Goal: Ask a question: Seek information or help from site administrators or community

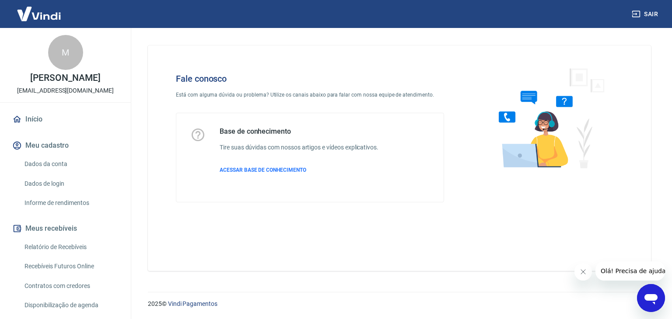
click at [643, 293] on icon "Abrir janela de mensagens" at bounding box center [651, 299] width 16 height 16
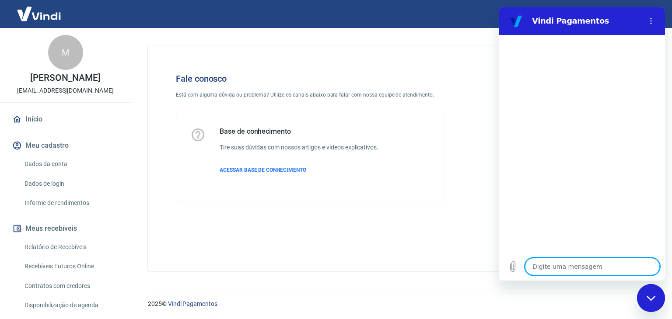
type textarea "a"
type textarea "x"
type textarea "ar"
type textarea "x"
type textarea "a"
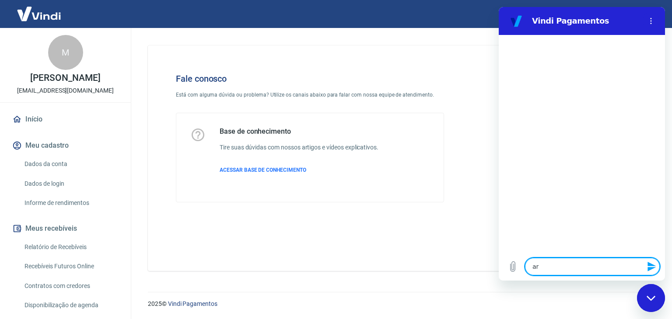
type textarea "x"
type textarea "A"
type textarea "x"
type textarea "Ar"
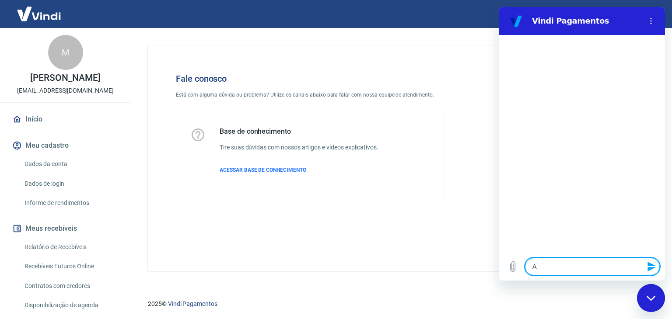
type textarea "x"
type textarea "A"
type textarea "x"
type textarea "At"
type textarea "x"
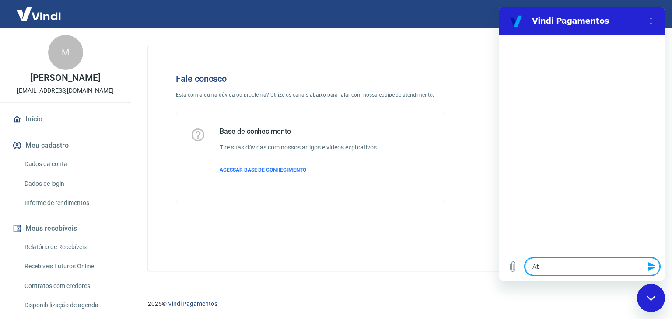
type textarea "Ate"
type textarea "x"
type textarea "Ated"
type textarea "x"
type textarea "Ate"
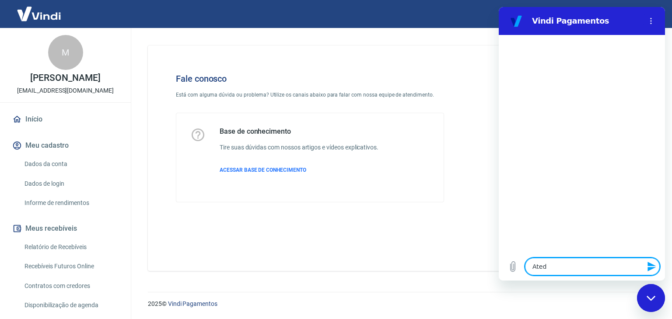
type textarea "x"
type textarea "Aten"
type textarea "x"
type textarea "Ateni"
type textarea "x"
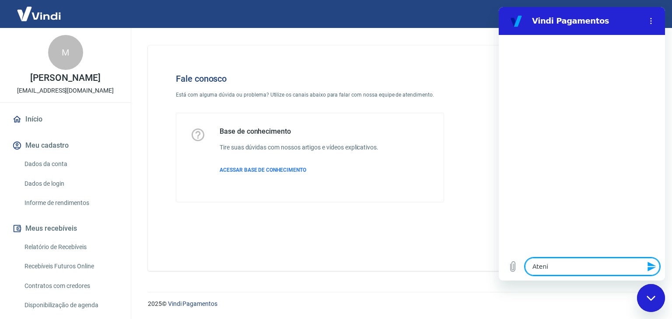
type textarea "Aten"
type textarea "x"
type textarea "Atend"
type textarea "x"
type textarea "Atendi"
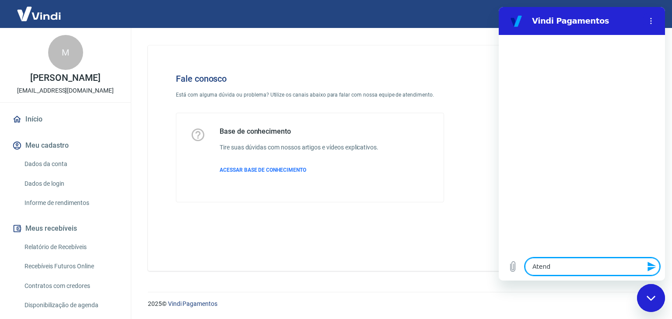
type textarea "x"
type textarea "Atendim"
type textarea "x"
type textarea "Atendime"
type textarea "x"
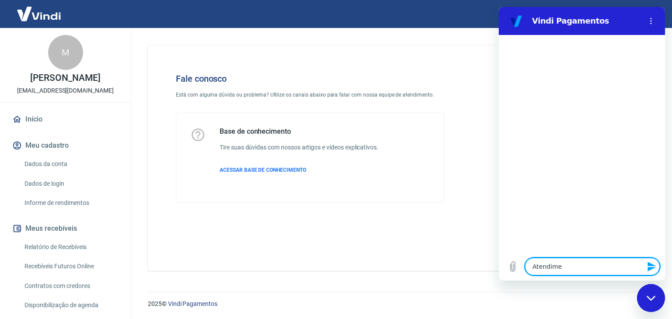
type textarea "Atendimen"
type textarea "x"
type textarea "Atendiment"
type textarea "x"
type textarea "Atendiment"
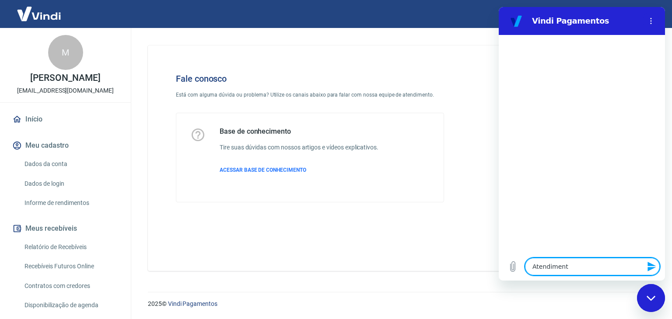
type textarea "x"
type textarea "Atendiment"
type textarea "x"
type textarea "Atendimento"
type textarea "x"
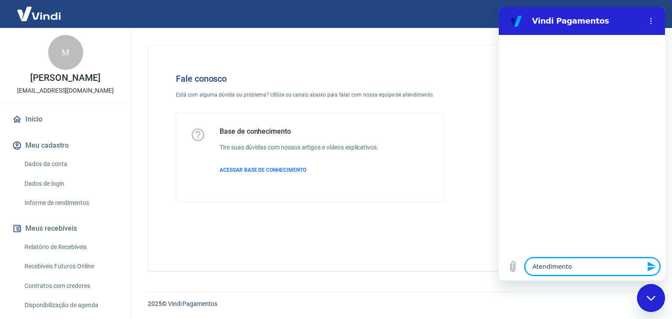
type textarea "Atendimento"
type textarea "x"
type textarea "Atendimento H"
type textarea "x"
type textarea "Atendimento Hi"
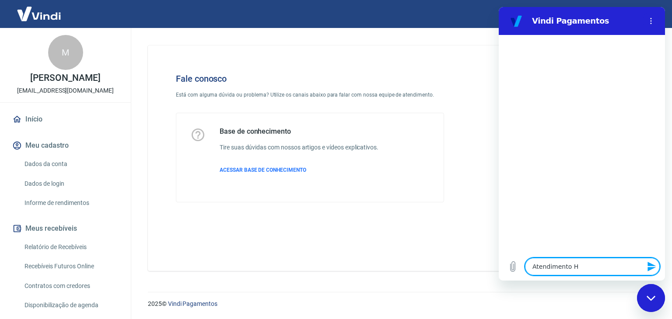
type textarea "x"
type textarea "Atendimento H"
type textarea "x"
type textarea "Atendimento Hu"
type textarea "x"
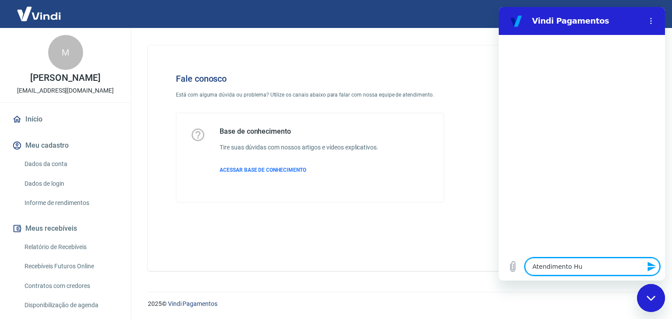
type textarea "Atendimento Hum"
type textarea "x"
type textarea "Atendimento Huma"
type textarea "x"
type textarea "Atendimento Human"
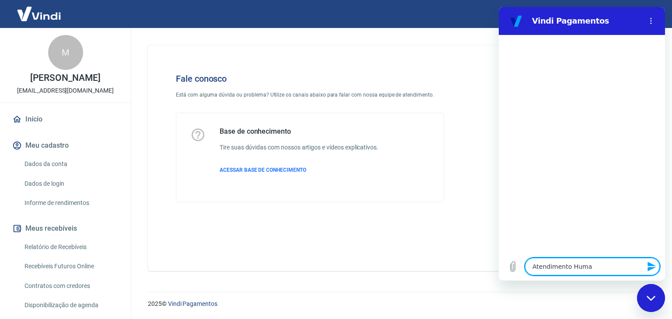
type textarea "x"
type textarea "Atendimento Humani"
type textarea "x"
type textarea "Atendimento Humaniz"
type textarea "x"
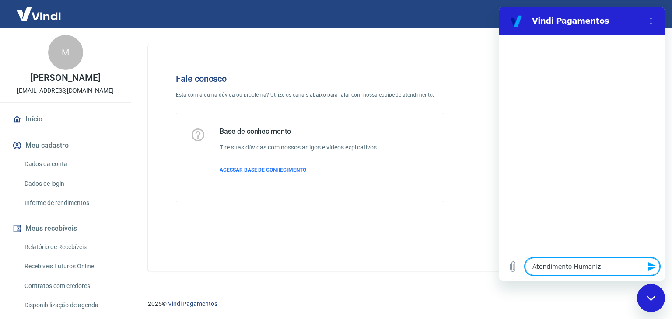
type textarea "Atendimento Humaniza"
type textarea "x"
type textarea "Atendimento Humanizad"
type textarea "x"
type textarea "Atendimento Humanizado"
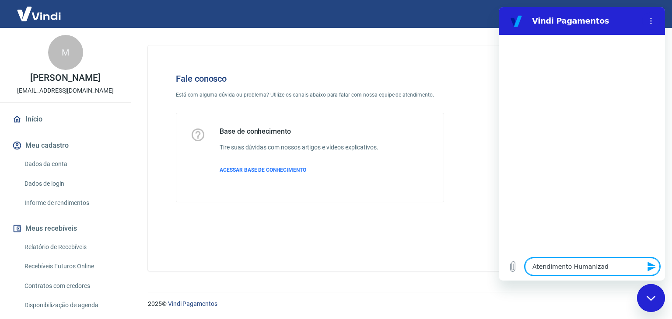
type textarea "x"
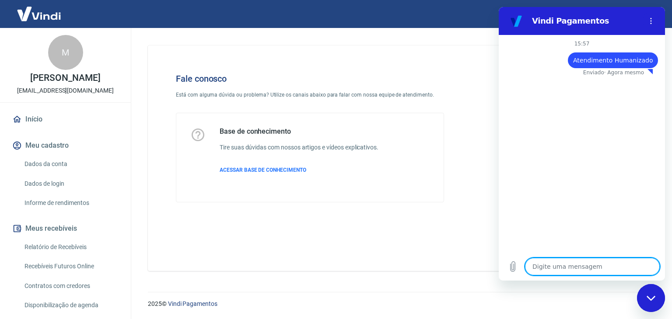
click at [452, 27] on div "Sair" at bounding box center [336, 14] width 672 height 28
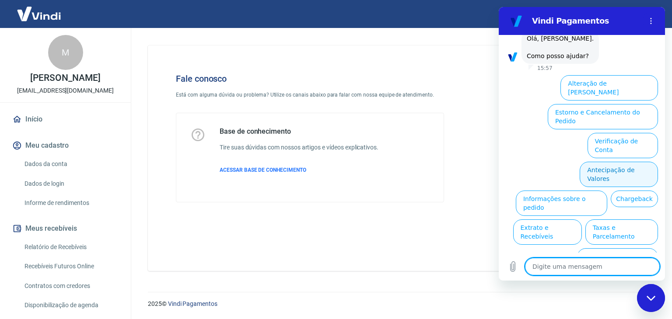
scroll to position [44, 0]
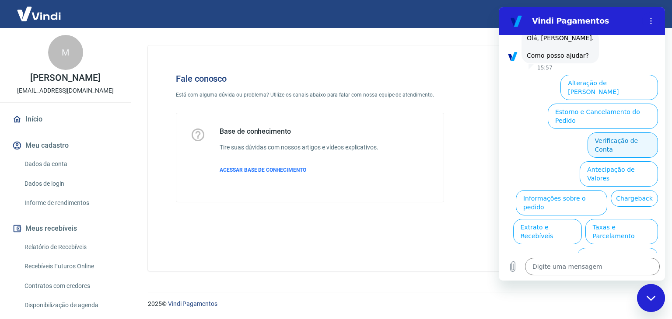
click at [623, 133] on button "Verificação de Conta" at bounding box center [623, 145] width 70 height 25
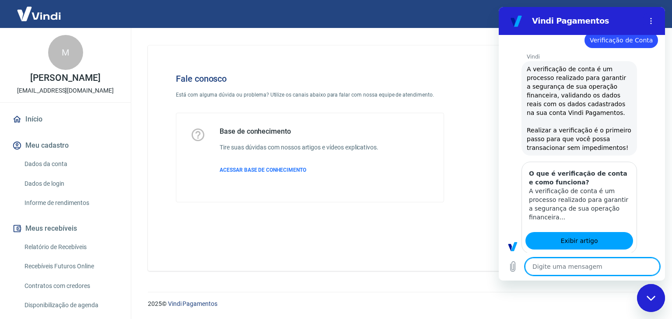
scroll to position [81, 0]
type textarea "x"
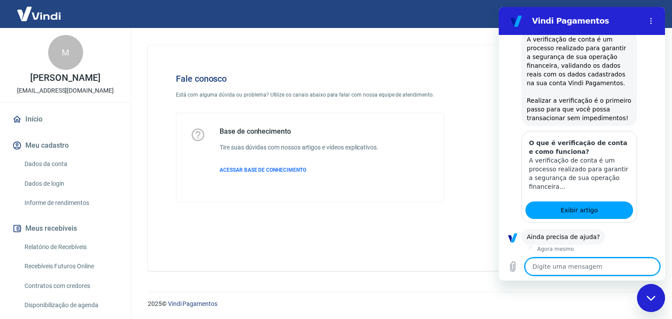
scroll to position [132, 0]
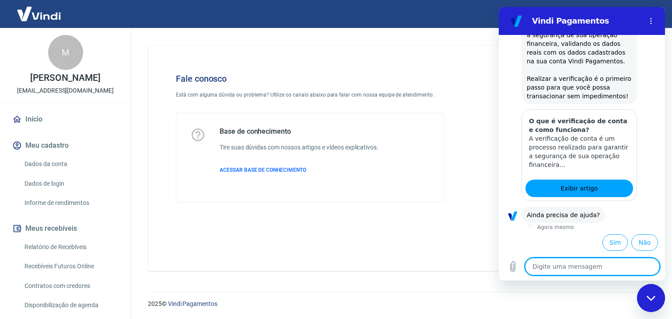
type textarea "R"
type textarea "x"
type textarea "A"
type textarea "x"
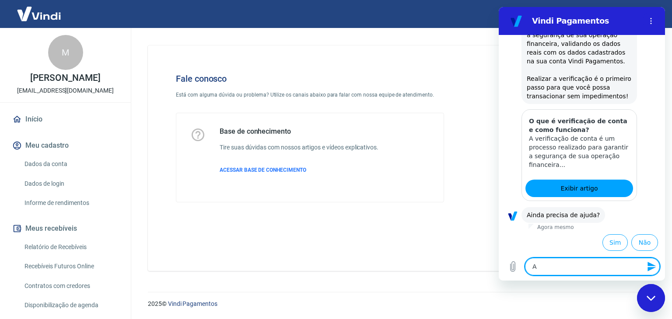
type textarea "At"
type textarea "x"
type textarea "Ate"
type textarea "x"
type textarea "Ateb"
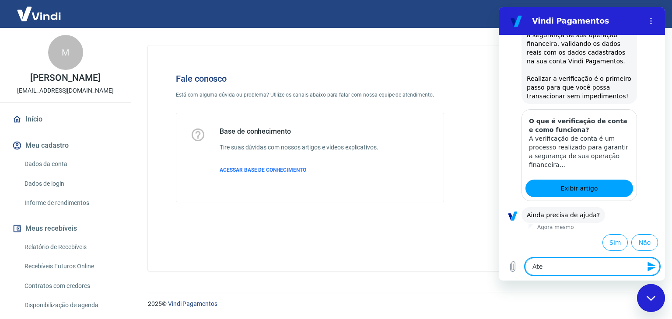
type textarea "x"
type textarea "Ate"
type textarea "x"
type textarea "Aten"
type textarea "x"
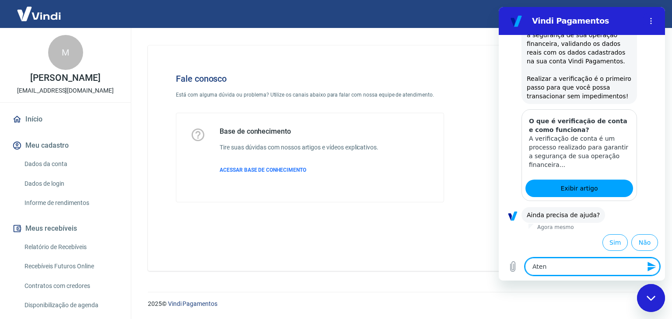
type textarea "Atend"
type textarea "x"
type textarea "Atendi"
type textarea "x"
type textarea "Atendim"
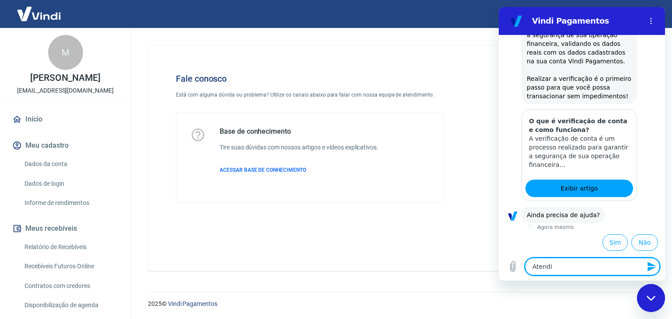
type textarea "x"
type textarea "Atendime"
type textarea "x"
type textarea "Atendimet"
type textarea "x"
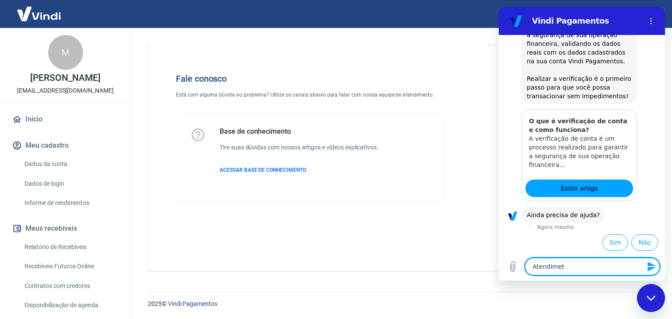
type textarea "Atendime"
type textarea "x"
type textarea "Atendimen"
type textarea "x"
type textarea "Atendiment"
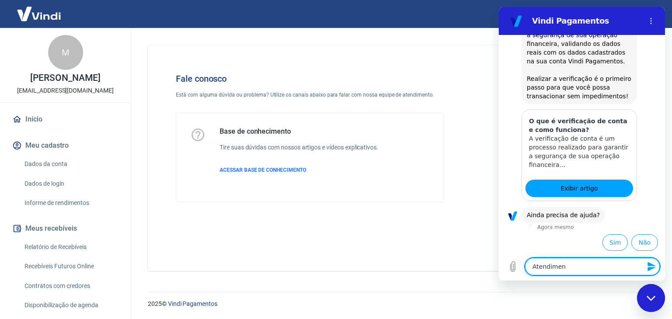
type textarea "x"
type textarea "Atendimento"
type textarea "x"
type textarea "Atendimento"
type textarea "x"
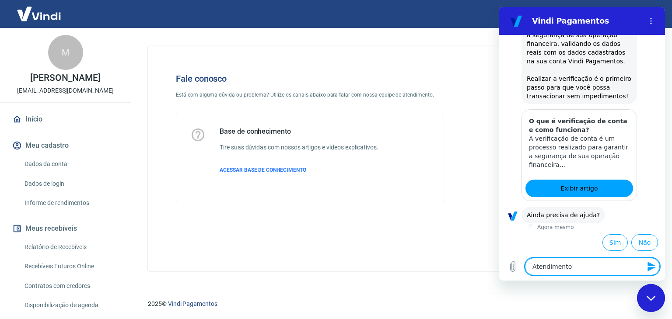
type textarea "Atendimento H"
type textarea "x"
type textarea "Atendimento Hu"
type textarea "x"
type textarea "Atendimento Hum"
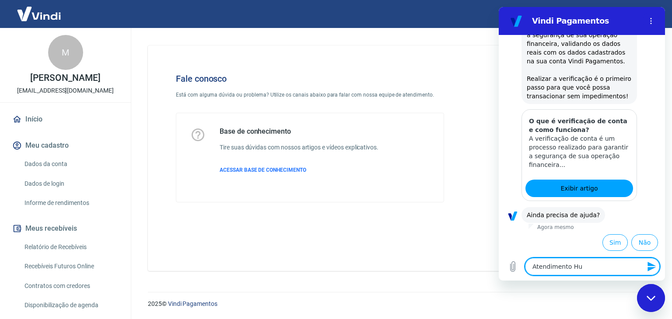
type textarea "x"
type textarea "Atendimento Huma"
type textarea "x"
type textarea "Atendimento Human"
type textarea "x"
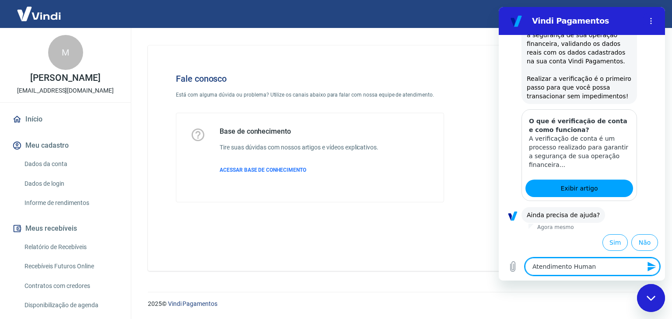
type textarea "Atendimento Humani"
type textarea "x"
type textarea "Atendimento Humaniz"
type textarea "x"
type textarea "Atendimento Humaniza"
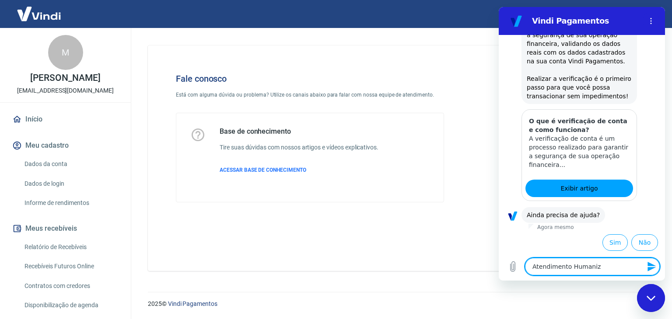
type textarea "x"
type textarea "Atendimento Humanizad"
type textarea "x"
type textarea "Atendimento Humanizado"
type textarea "x"
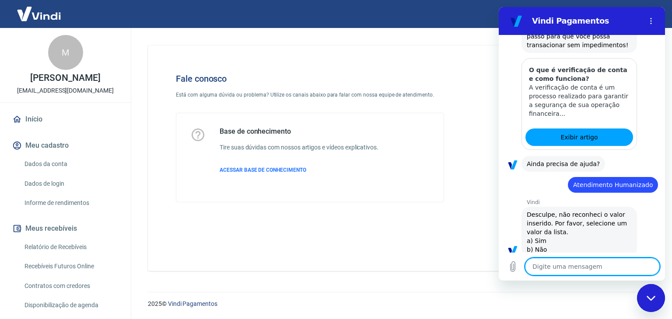
type textarea "x"
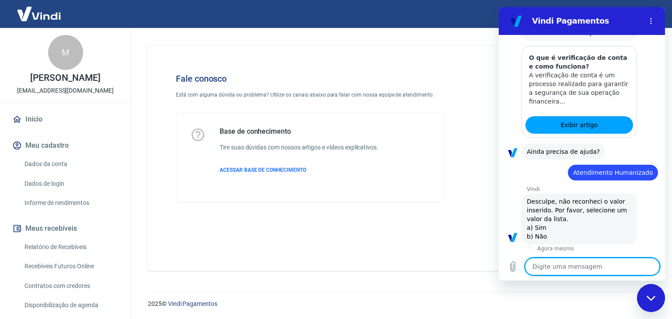
scroll to position [197, 0]
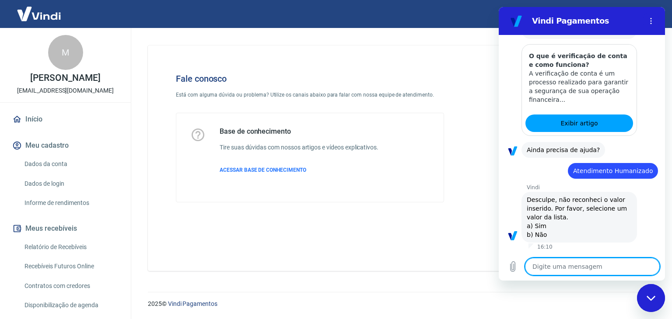
type textarea "R"
type textarea "x"
type textarea "A"
type textarea "x"
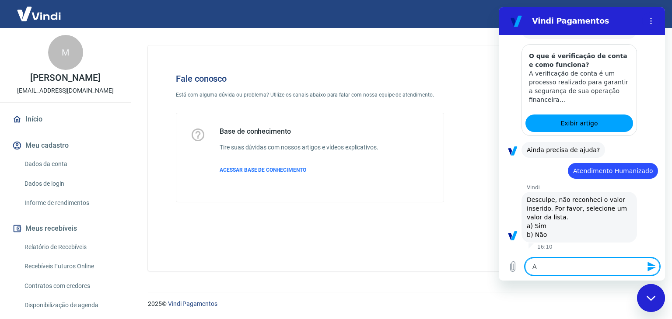
type textarea "Ar"
type textarea "x"
type textarea "A"
type textarea "x"
type textarea "At"
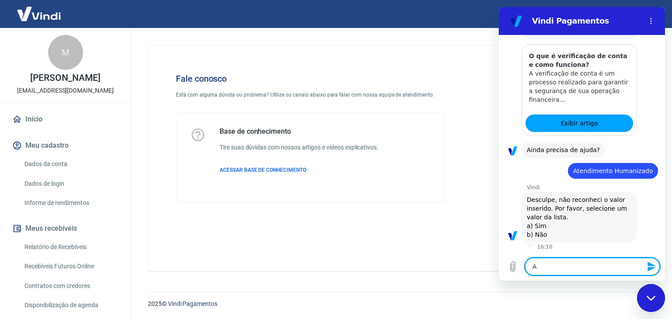
type textarea "x"
type textarea "Ate"
type textarea "x"
type textarea "Aten"
type textarea "x"
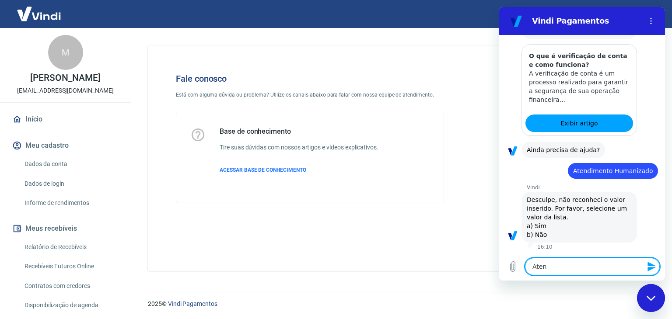
type textarea "Atend"
type textarea "x"
type textarea "Atendi"
type textarea "x"
type textarea "Atendim"
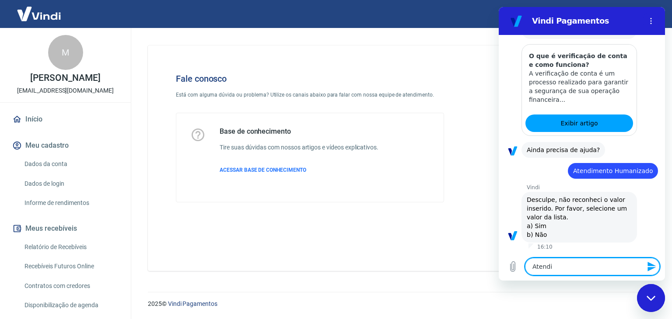
type textarea "x"
type textarea "Atendime"
type textarea "x"
type textarea "Atendimen"
type textarea "x"
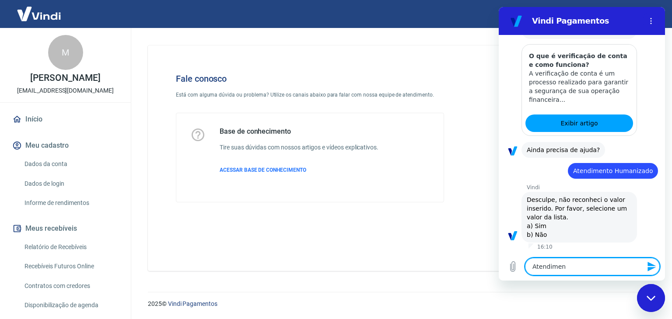
type textarea "Atendiment"
type textarea "x"
type textarea "Atendimento"
type textarea "x"
type textarea "Atendimento"
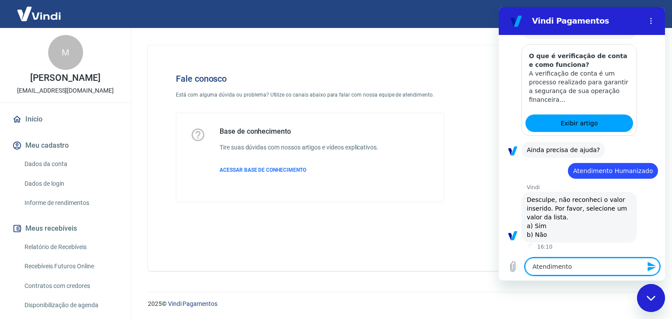
type textarea "x"
type textarea "Atendimento H"
type textarea "x"
type textarea "Atendimento Hu"
type textarea "x"
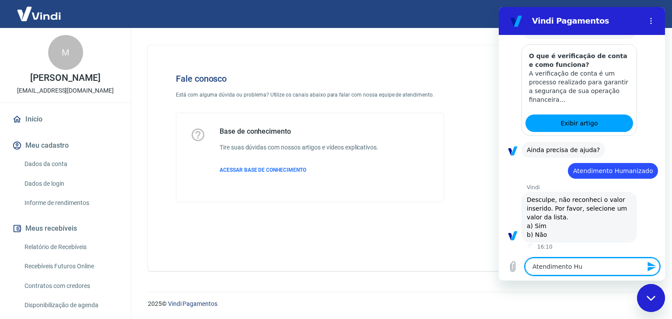
type textarea "Atendimento Hum"
type textarea "x"
type textarea "Atendimento Huma"
type textarea "x"
type textarea "Atendimento Human"
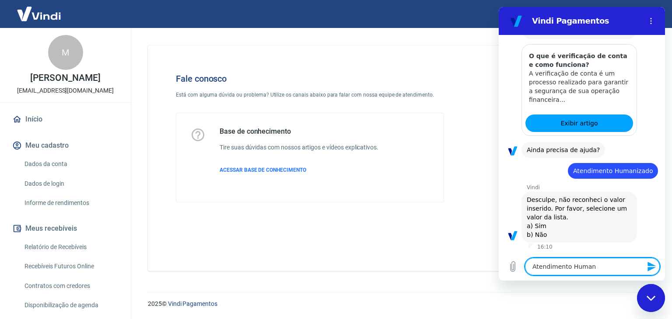
type textarea "x"
type textarea "Atendimento Humani"
type textarea "x"
type textarea "Atendimento Humaniz"
type textarea "x"
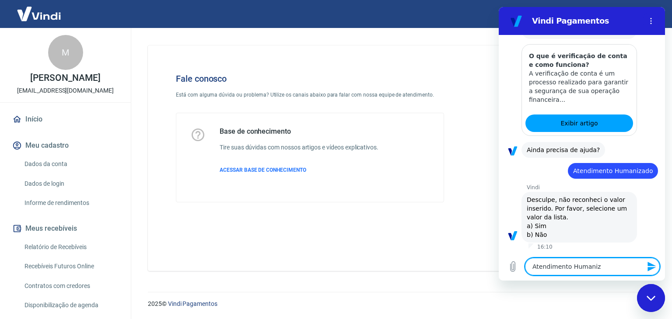
type textarea "Atendimento Humaniza"
type textarea "x"
type textarea "Atendimento Humanizad"
type textarea "x"
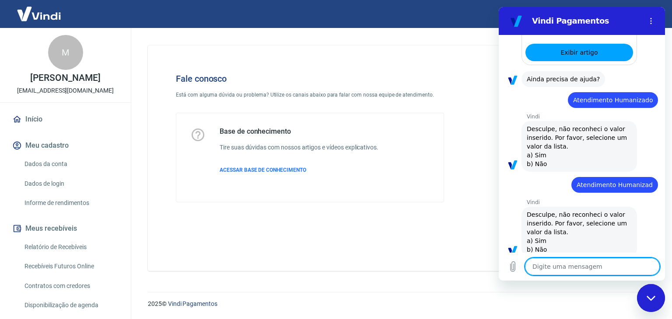
type textarea "x"
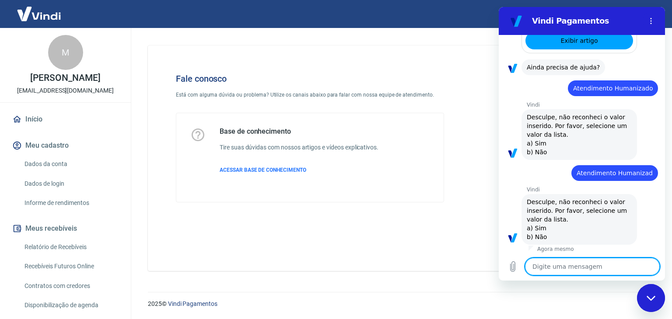
scroll to position [282, 0]
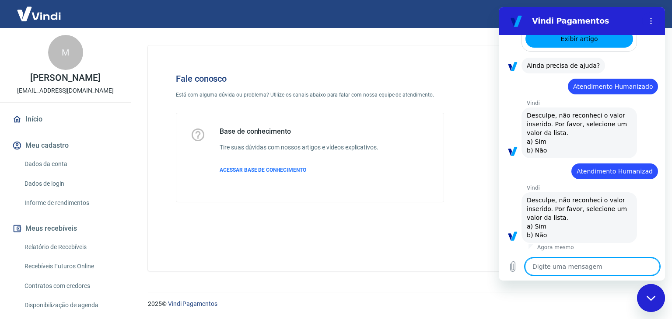
type textarea "s"
type textarea "x"
type textarea "si"
type textarea "x"
type textarea "s"
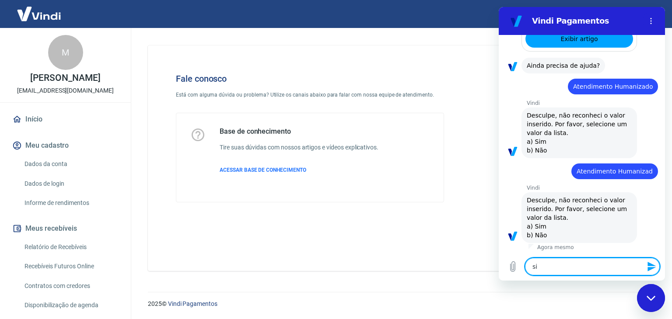
type textarea "x"
type textarea "a"
type textarea "x"
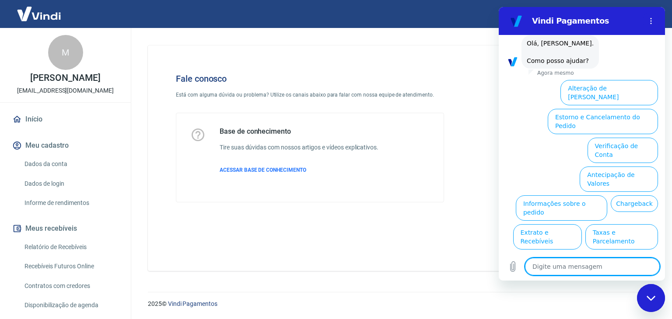
scroll to position [529, 0]
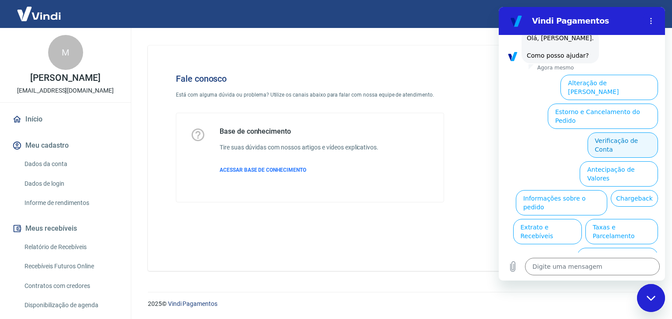
click at [639, 133] on button "Verificação de Conta" at bounding box center [623, 145] width 70 height 25
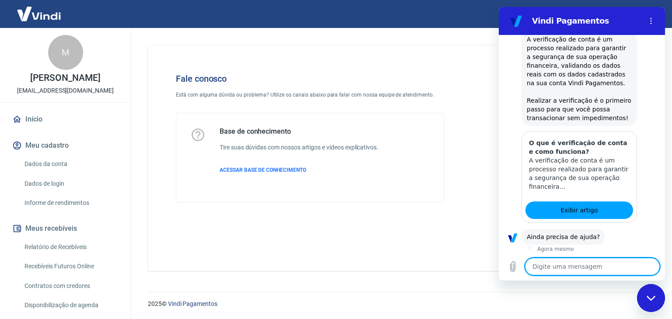
scroll to position [617, 0]
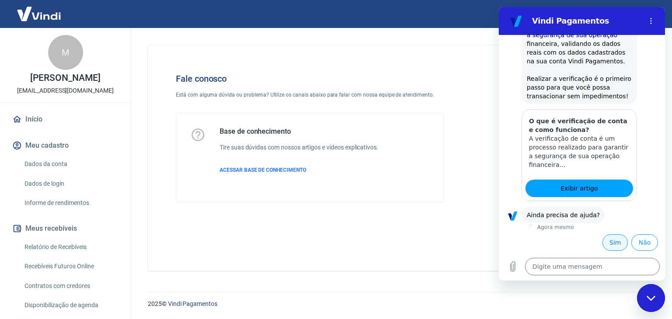
click at [607, 240] on button "Sim" at bounding box center [614, 243] width 25 height 17
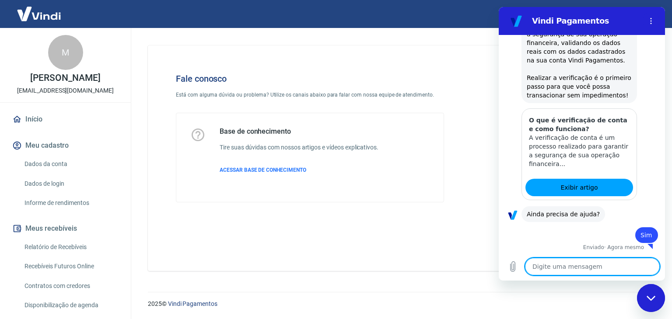
type textarea "x"
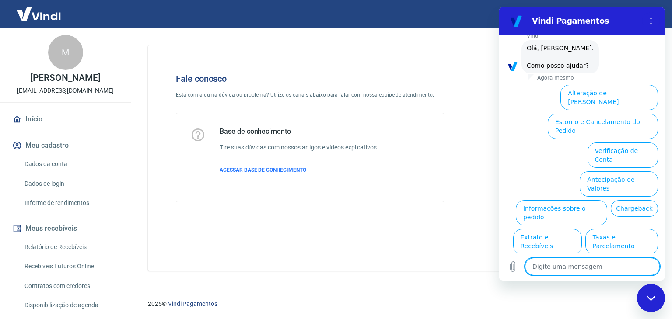
scroll to position [844, 0]
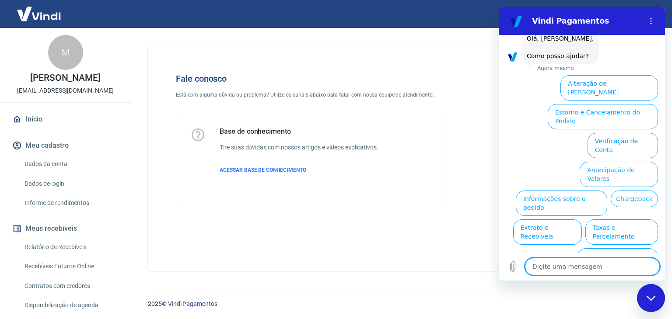
type textarea "A"
type textarea "x"
type textarea "At"
type textarea "x"
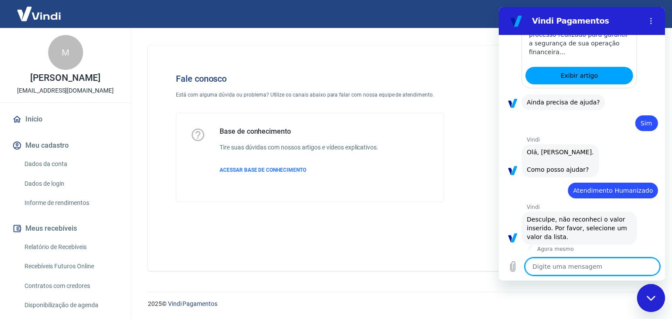
scroll to position [732, 0]
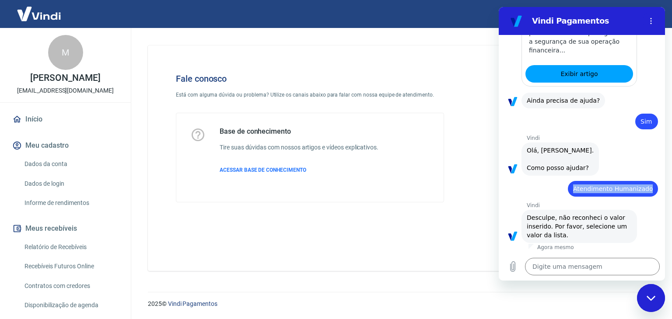
drag, startPoint x: 571, startPoint y: 185, endPoint x: 650, endPoint y: 190, distance: 78.5
click at [650, 190] on div "diz: Atendimento Humanizado" at bounding box center [613, 189] width 90 height 16
copy span "Atendimento Humanizado"
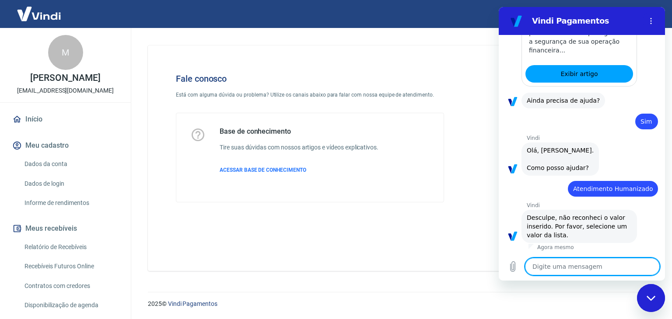
paste textarea "Atendimento Humanizado"
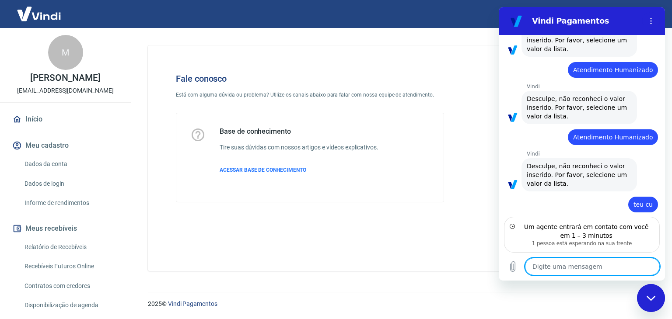
scroll to position [957, 0]
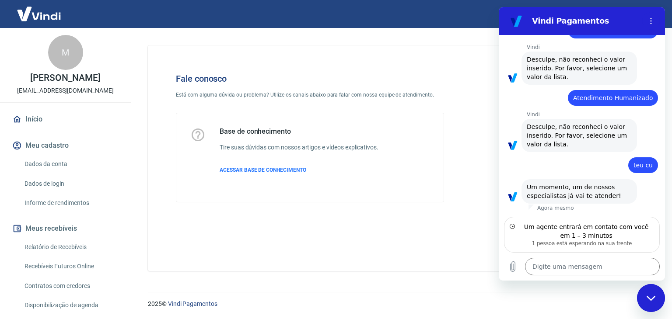
drag, startPoint x: 135, startPoint y: 158, endPoint x: 408, endPoint y: 239, distance: 285.2
click at [408, 239] on div "Fale conosco Está com alguma dúvida ou problema? Utilize os canais abaixo para …" at bounding box center [399, 159] width 503 height 226
drag, startPoint x: 629, startPoint y: 163, endPoint x: 648, endPoint y: 162, distance: 18.4
click at [648, 162] on div "diz: teu cu" at bounding box center [643, 166] width 30 height 16
drag, startPoint x: 147, startPoint y: 156, endPoint x: 481, endPoint y: 224, distance: 341.2
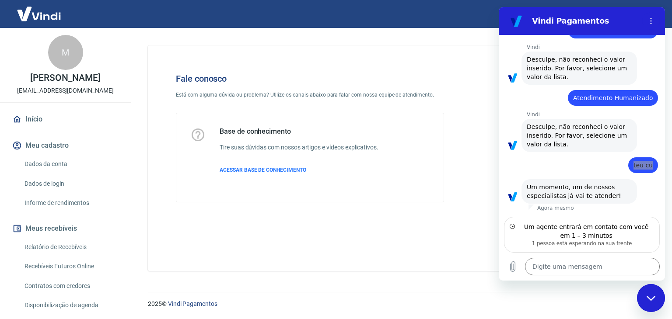
click at [481, 224] on div "Fale conosco Está com alguma dúvida ou problema? Utilize os canais abaixo para …" at bounding box center [399, 159] width 503 height 226
drag, startPoint x: 639, startPoint y: 166, endPoint x: 644, endPoint y: 162, distance: 6.9
click at [644, 162] on span "teu cu" at bounding box center [643, 165] width 19 height 7
click at [644, 168] on span "teu cu" at bounding box center [643, 165] width 19 height 7
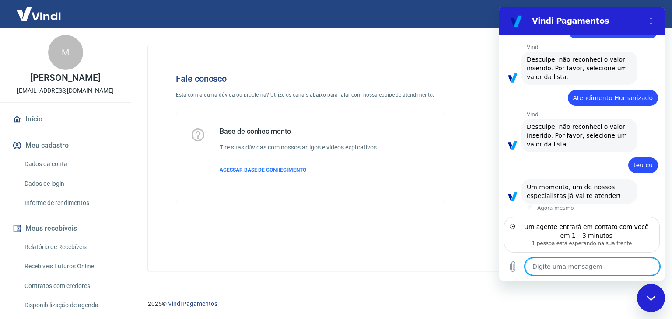
click at [611, 259] on textarea at bounding box center [592, 267] width 135 height 18
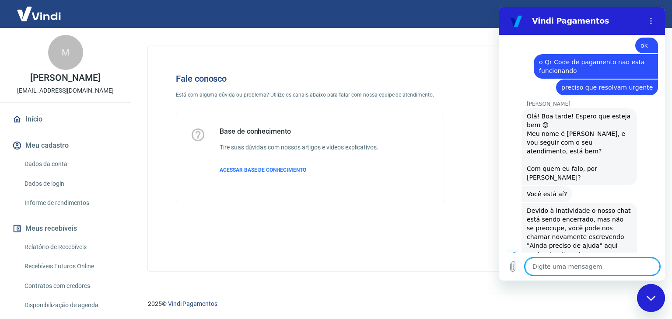
scroll to position [1131, 0]
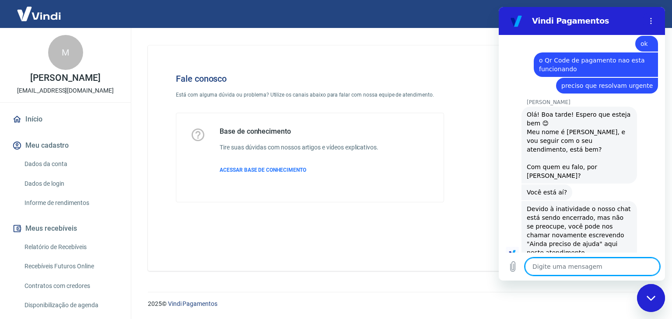
click at [561, 272] on textarea at bounding box center [592, 267] width 135 height 18
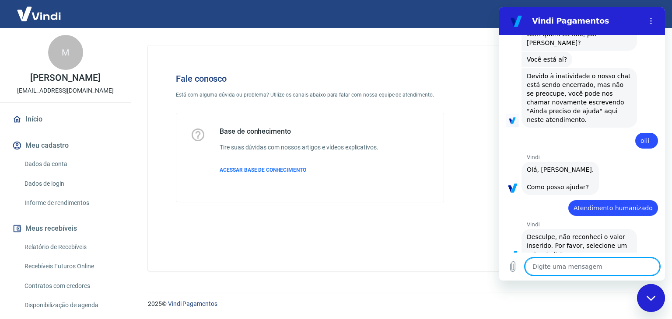
scroll to position [1265, 0]
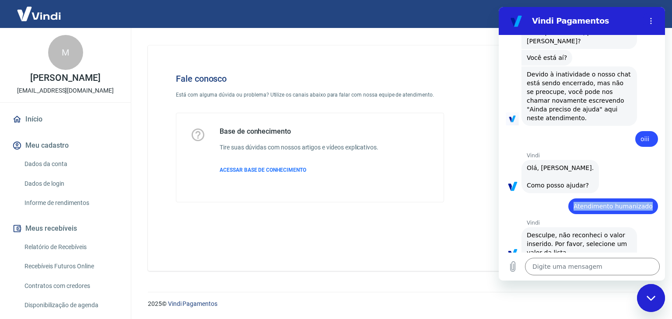
drag, startPoint x: 574, startPoint y: 188, endPoint x: 649, endPoint y: 184, distance: 75.4
click at [649, 199] on div "diz: Atendimento humanizado" at bounding box center [613, 207] width 90 height 16
copy span "Atendimento humanizado"
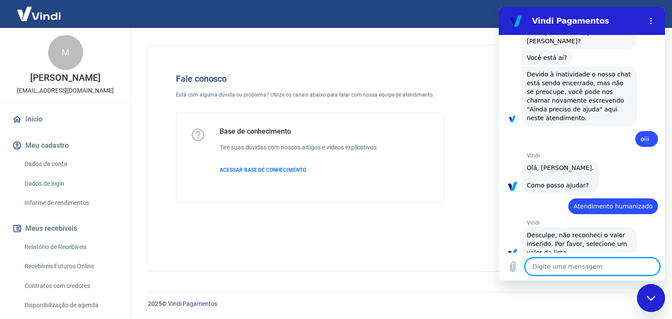
paste textarea "Atendimento humanizado"
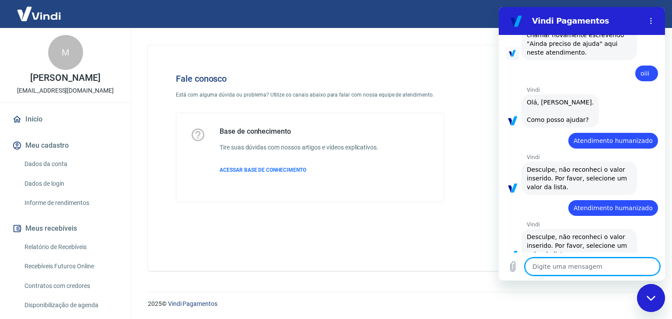
scroll to position [1333, 0]
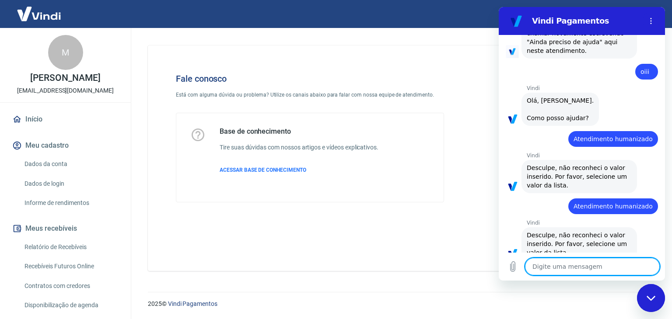
paste textarea "Atendimento humanizado"
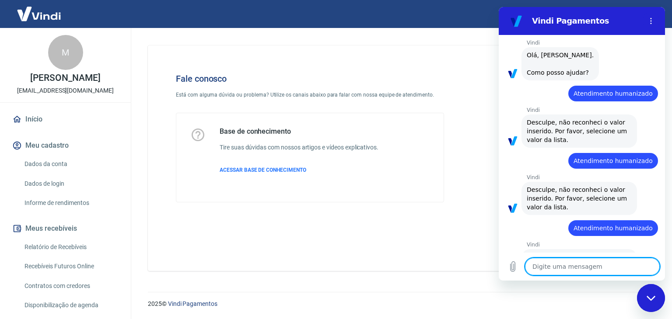
scroll to position [1400, 0]
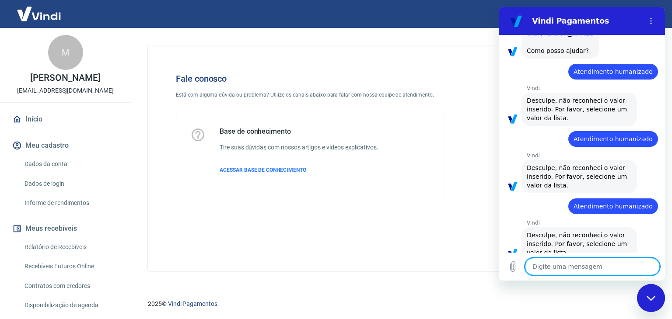
paste textarea "Atendimento humanizado"
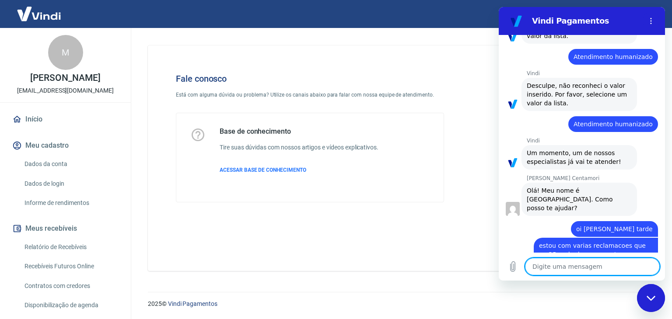
scroll to position [1551, 0]
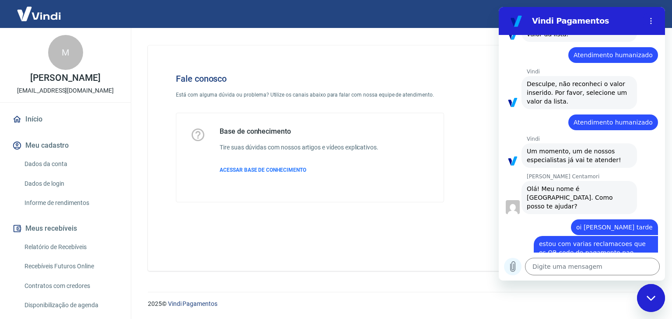
click at [511, 265] on icon "Carregar arquivo" at bounding box center [513, 267] width 5 height 10
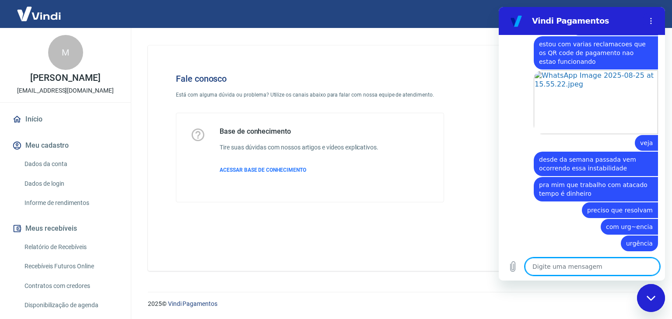
scroll to position [1771, 0]
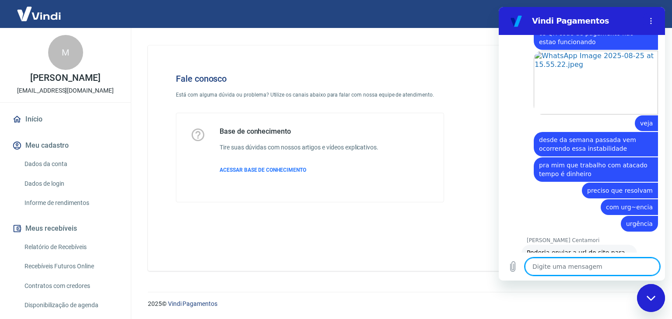
click at [585, 272] on textarea at bounding box center [592, 267] width 135 height 18
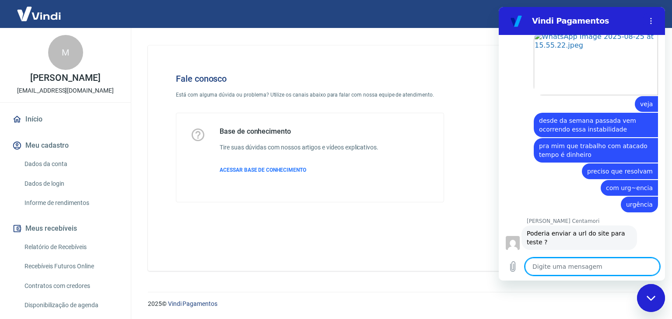
scroll to position [1792, 0]
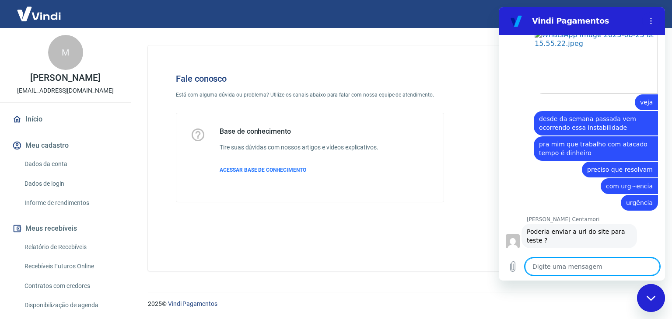
paste textarea "[URL][DOMAIN_NAME]"
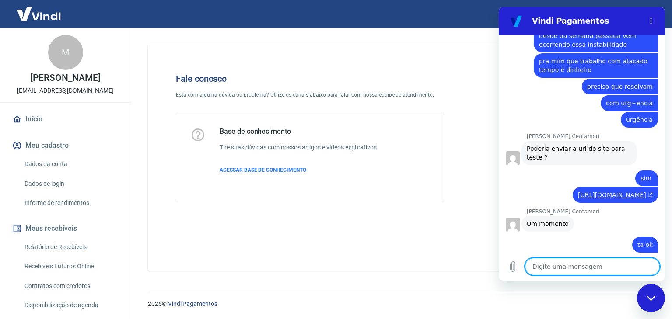
scroll to position [1930, 0]
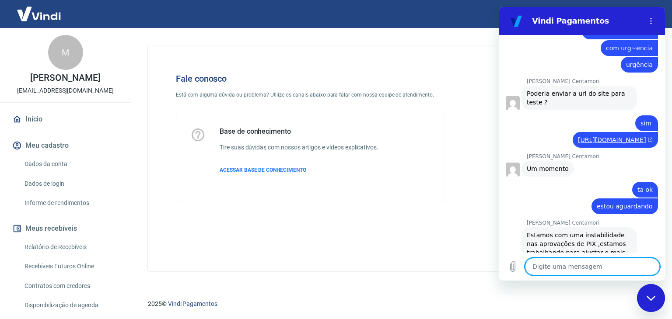
click at [592, 264] on textarea at bounding box center [592, 267] width 135 height 18
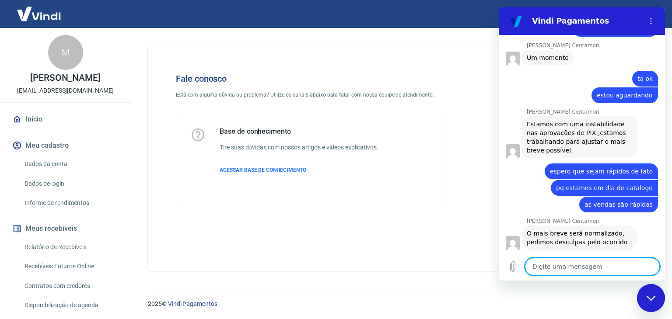
scroll to position [2043, 0]
